Goal: Task Accomplishment & Management: Complete application form

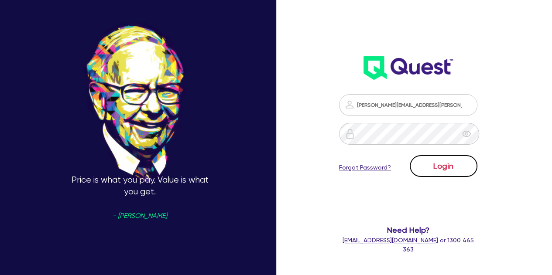
click at [433, 166] on button "Login" at bounding box center [443, 166] width 68 height 22
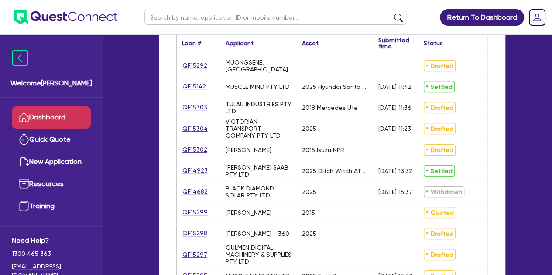
scroll to position [157, 0]
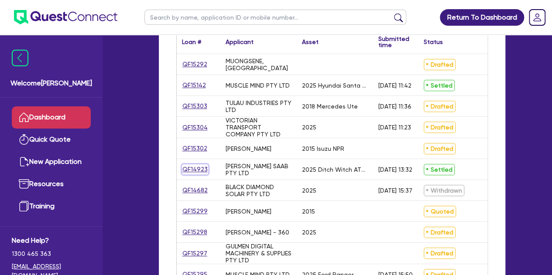
click at [199, 168] on link "QF14923" at bounding box center [195, 169] width 26 height 10
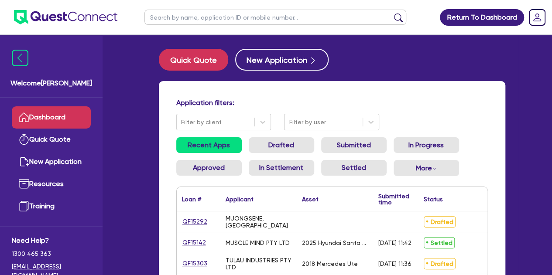
select select "PRIMARY_ASSETS"
select select "CONSTRUCTION_AND_EARTHMOVING_EQUIPMENT"
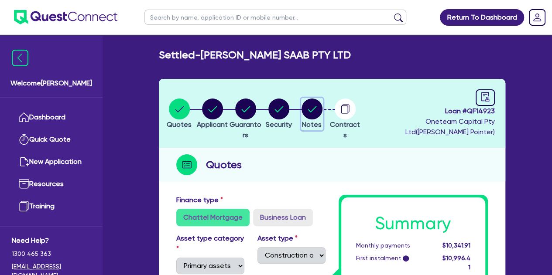
click at [322, 105] on circle "button" at bounding box center [311, 109] width 21 height 21
select select "Other"
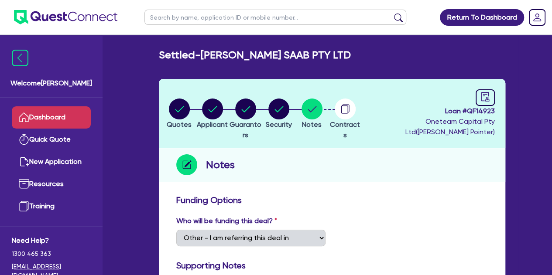
click at [56, 109] on link "Dashboard" at bounding box center [51, 117] width 79 height 22
